Goal: Transaction & Acquisition: Book appointment/travel/reservation

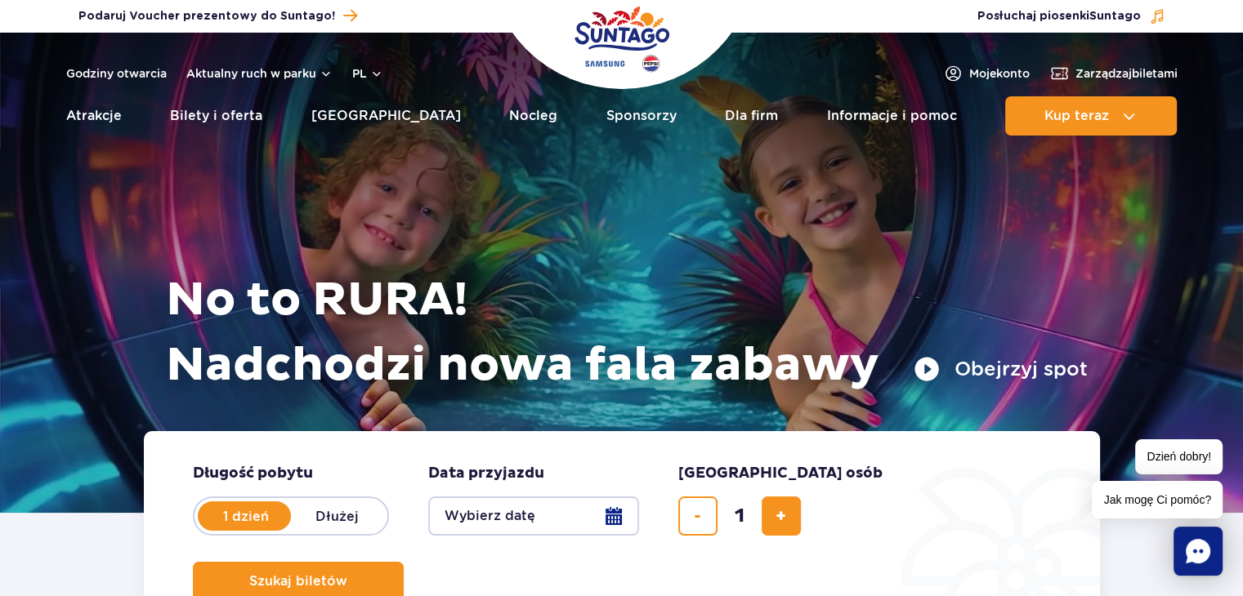
click at [524, 511] on button "Wybierz datę" at bounding box center [533, 516] width 211 height 39
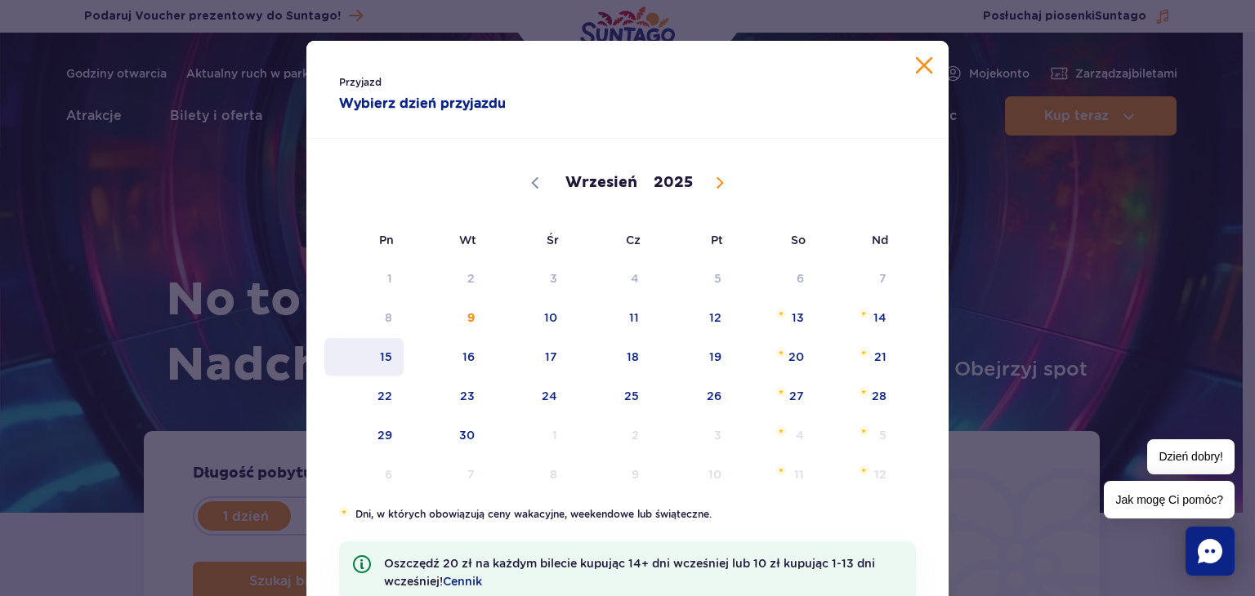
click at [386, 362] on span "15" at bounding box center [364, 357] width 83 height 38
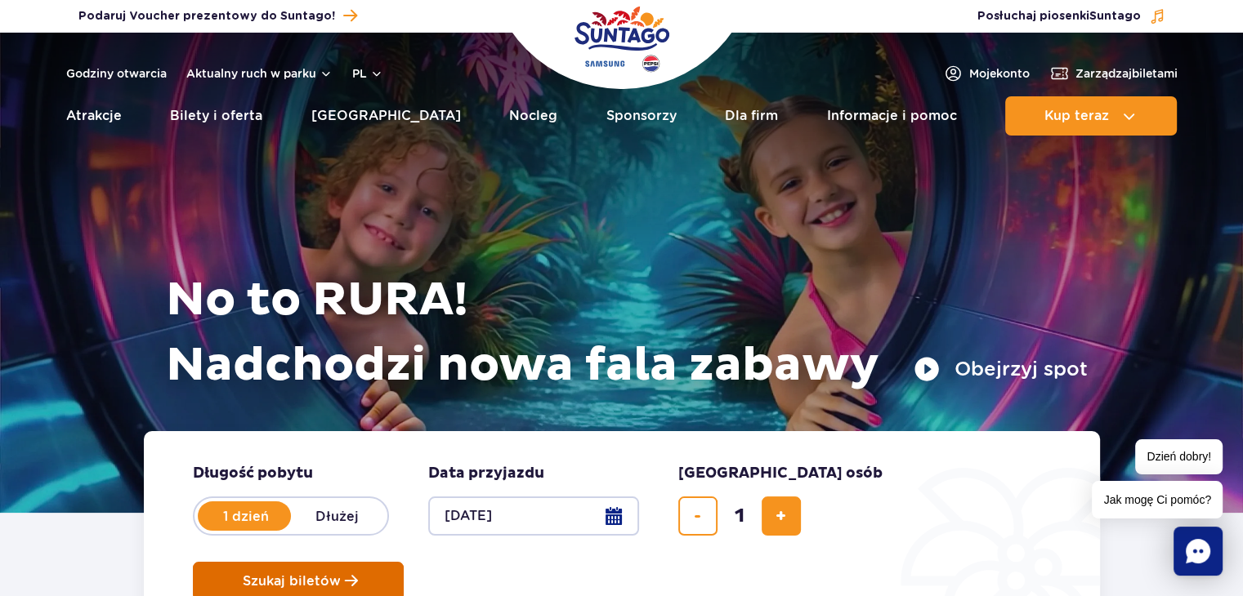
click at [341, 574] on span "Szukaj biletów" at bounding box center [292, 581] width 98 height 15
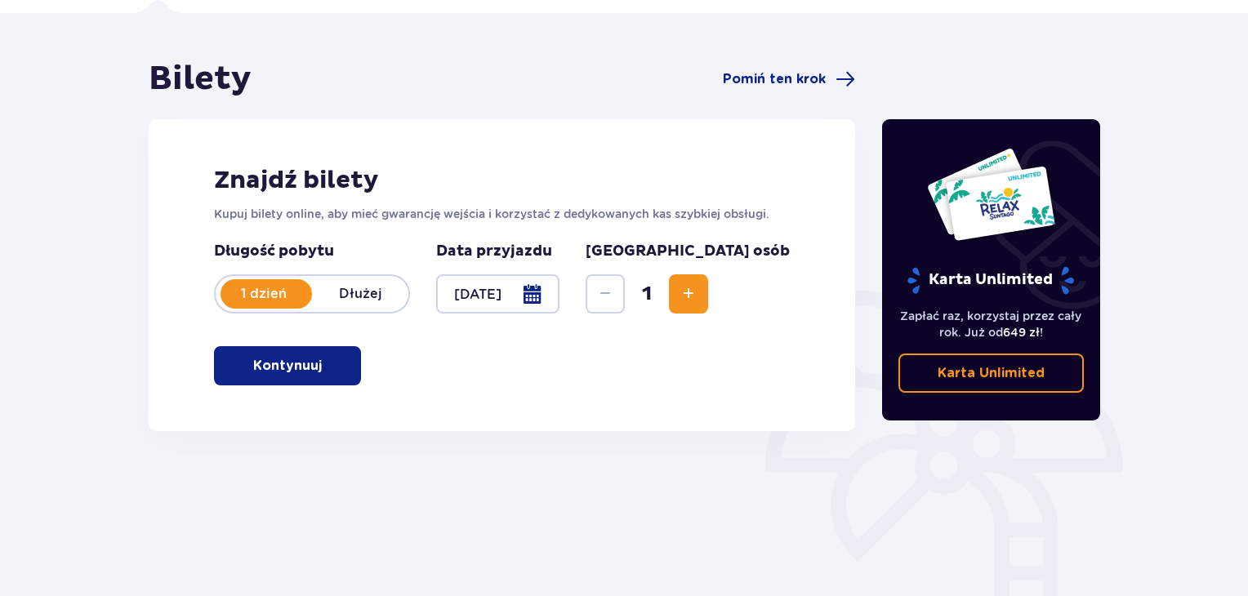
scroll to position [113, 0]
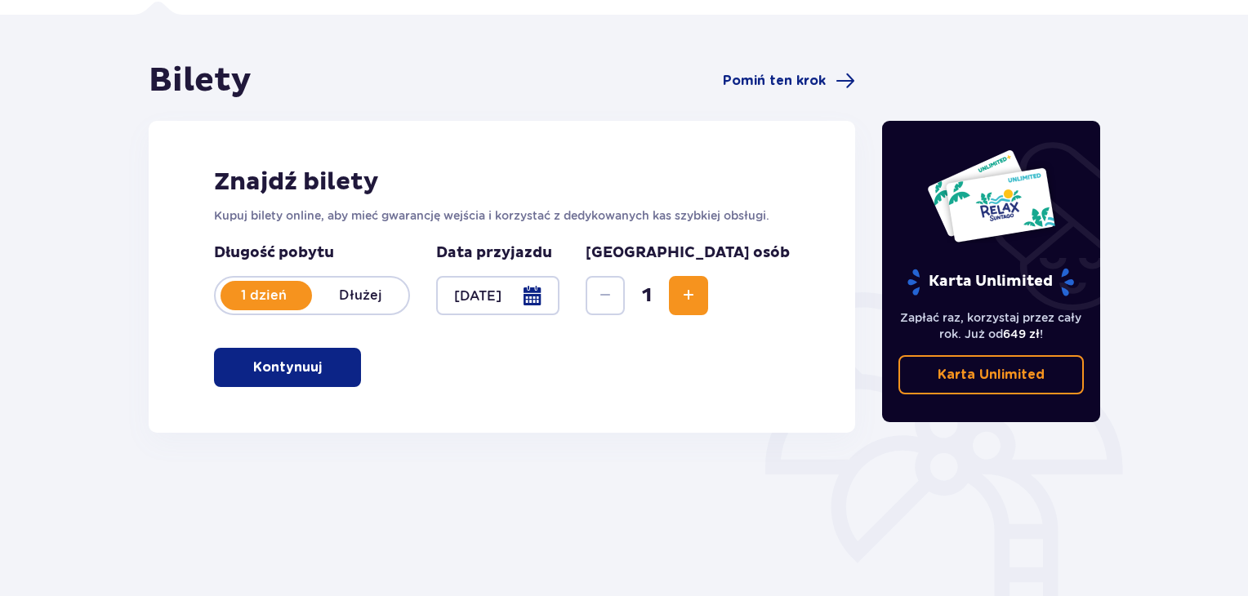
click at [699, 299] on span "Increase" at bounding box center [689, 296] width 20 height 20
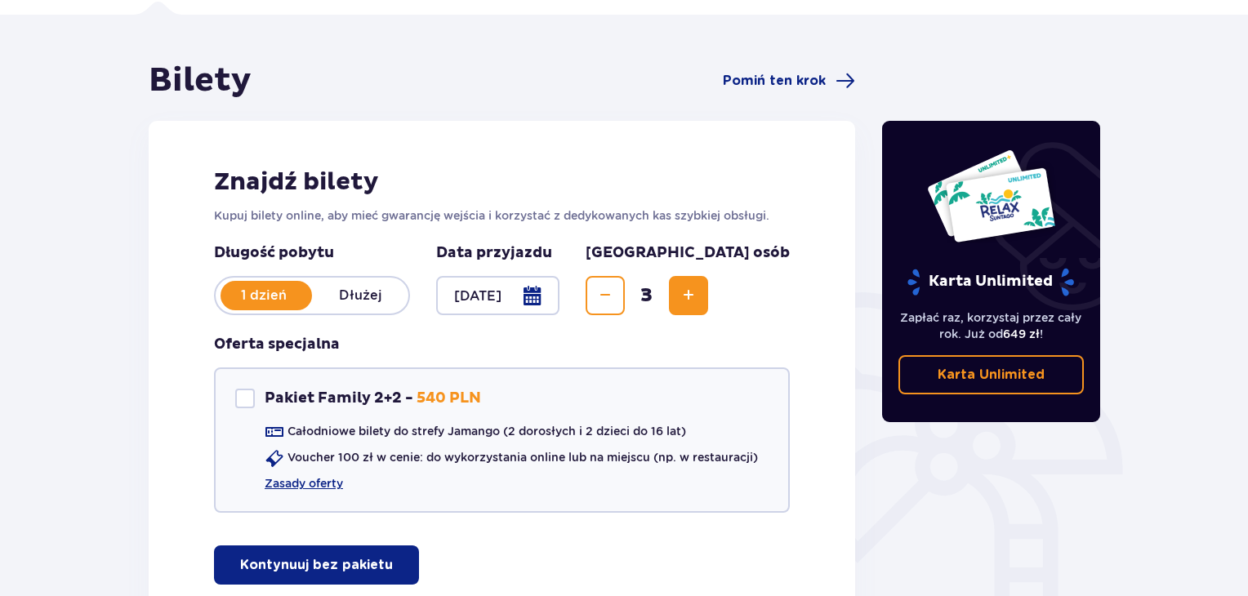
click at [615, 295] on span "Decrease" at bounding box center [606, 296] width 20 height 20
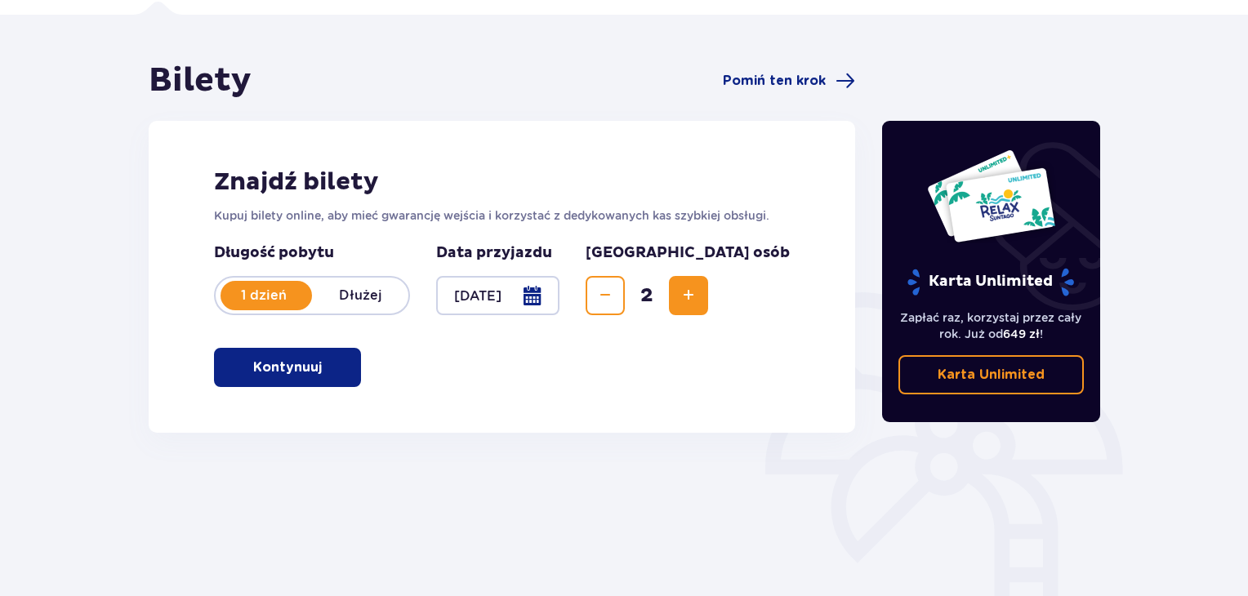
click at [348, 354] on button "Kontynuuj" at bounding box center [287, 367] width 147 height 39
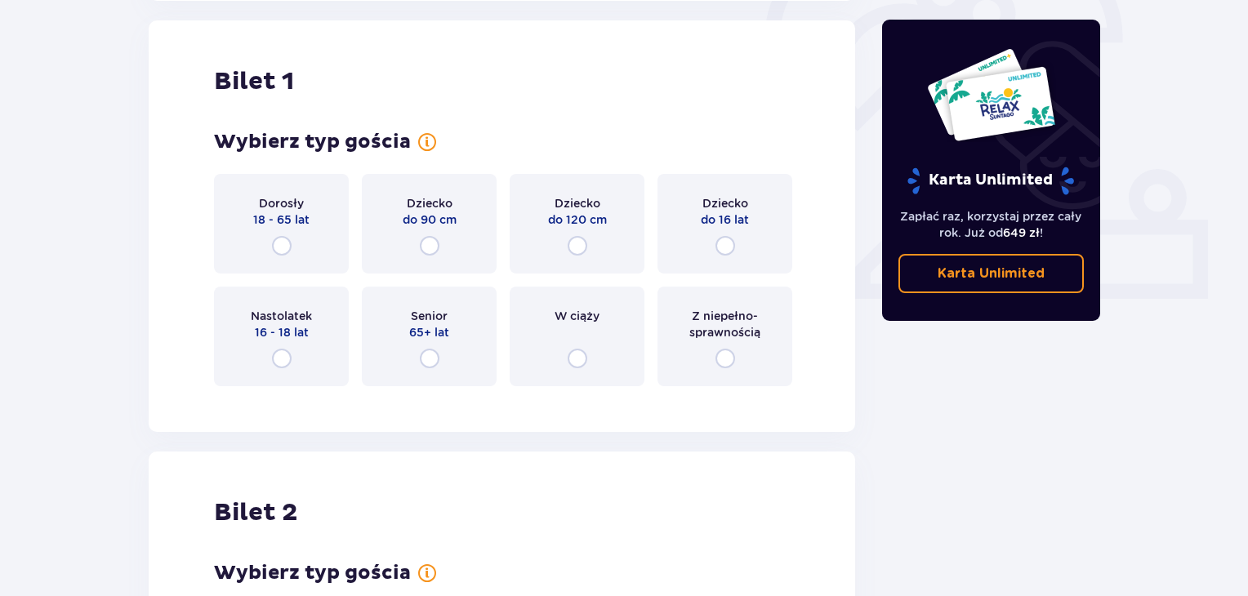
scroll to position [546, 0]
click at [283, 241] on input "radio" at bounding box center [282, 245] width 20 height 20
radio input "true"
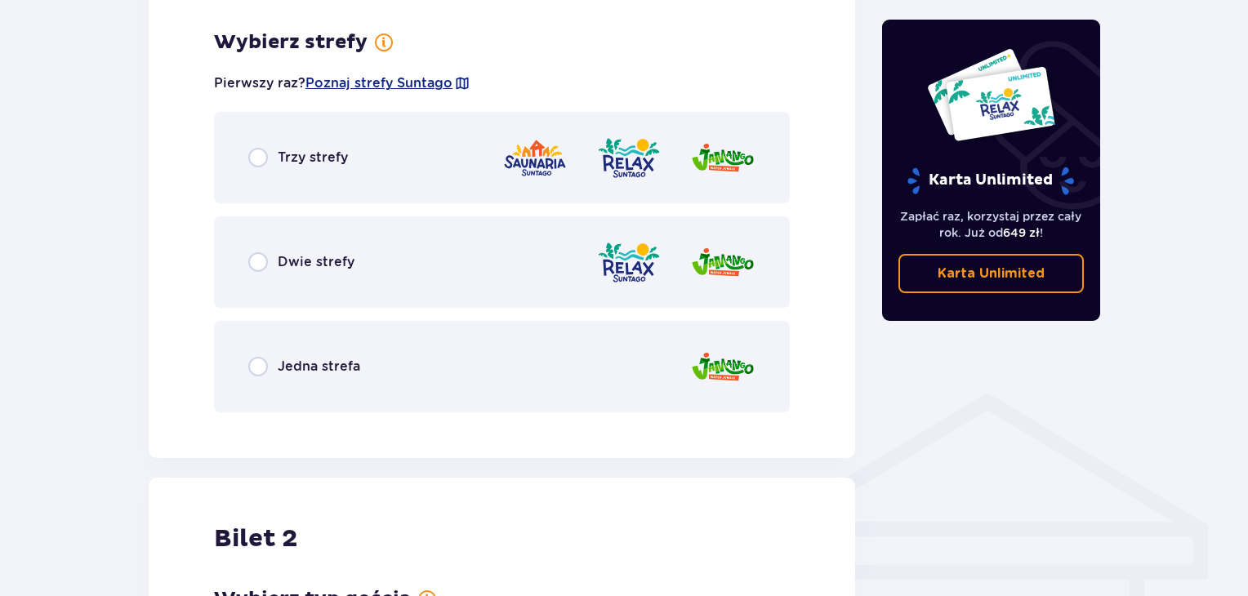
scroll to position [944, 0]
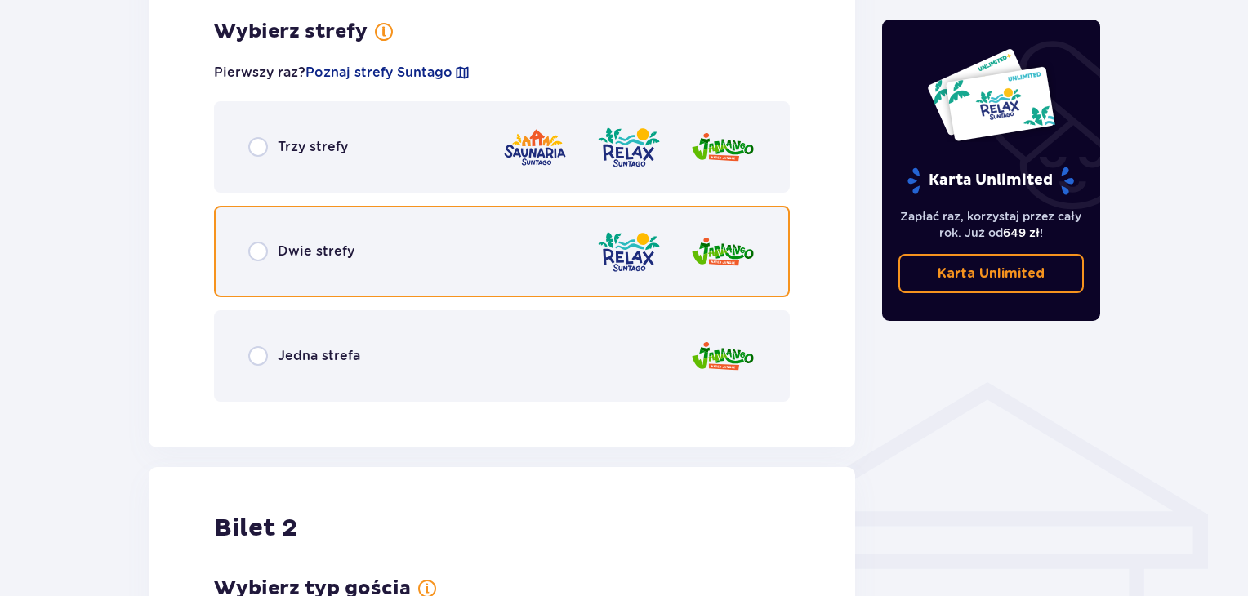
click at [255, 250] on input "radio" at bounding box center [258, 252] width 20 height 20
radio input "true"
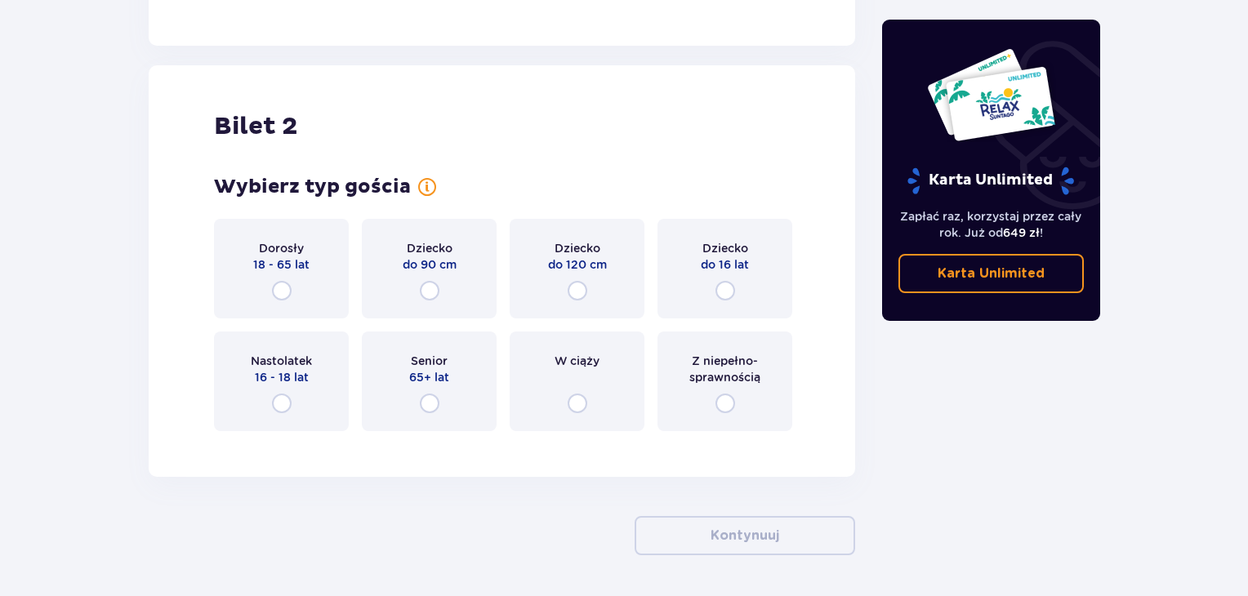
scroll to position [1821, 0]
